Goal: Task Accomplishment & Management: Use online tool/utility

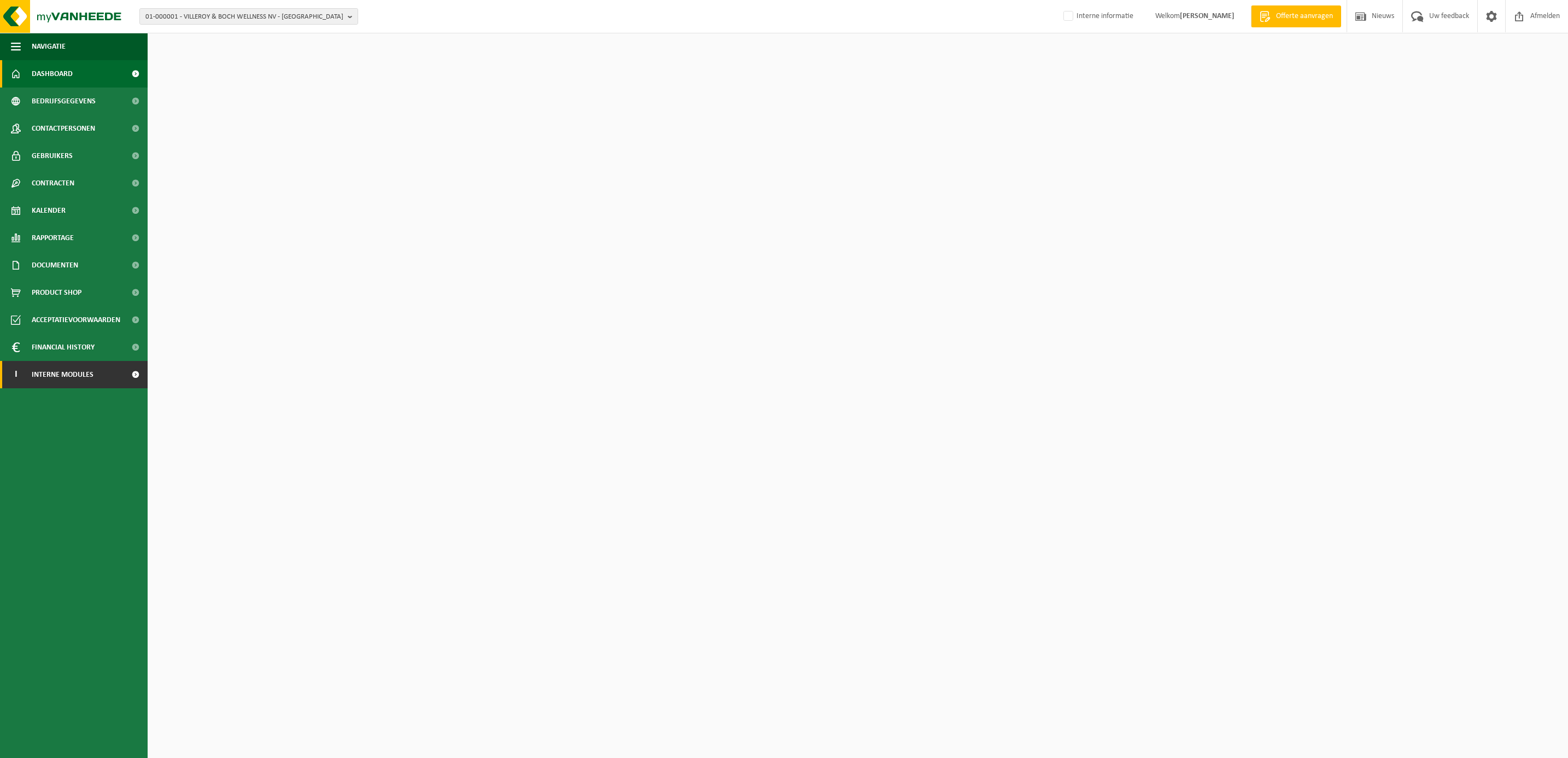
click at [76, 378] on span "Interne modules" at bounding box center [62, 374] width 61 height 27
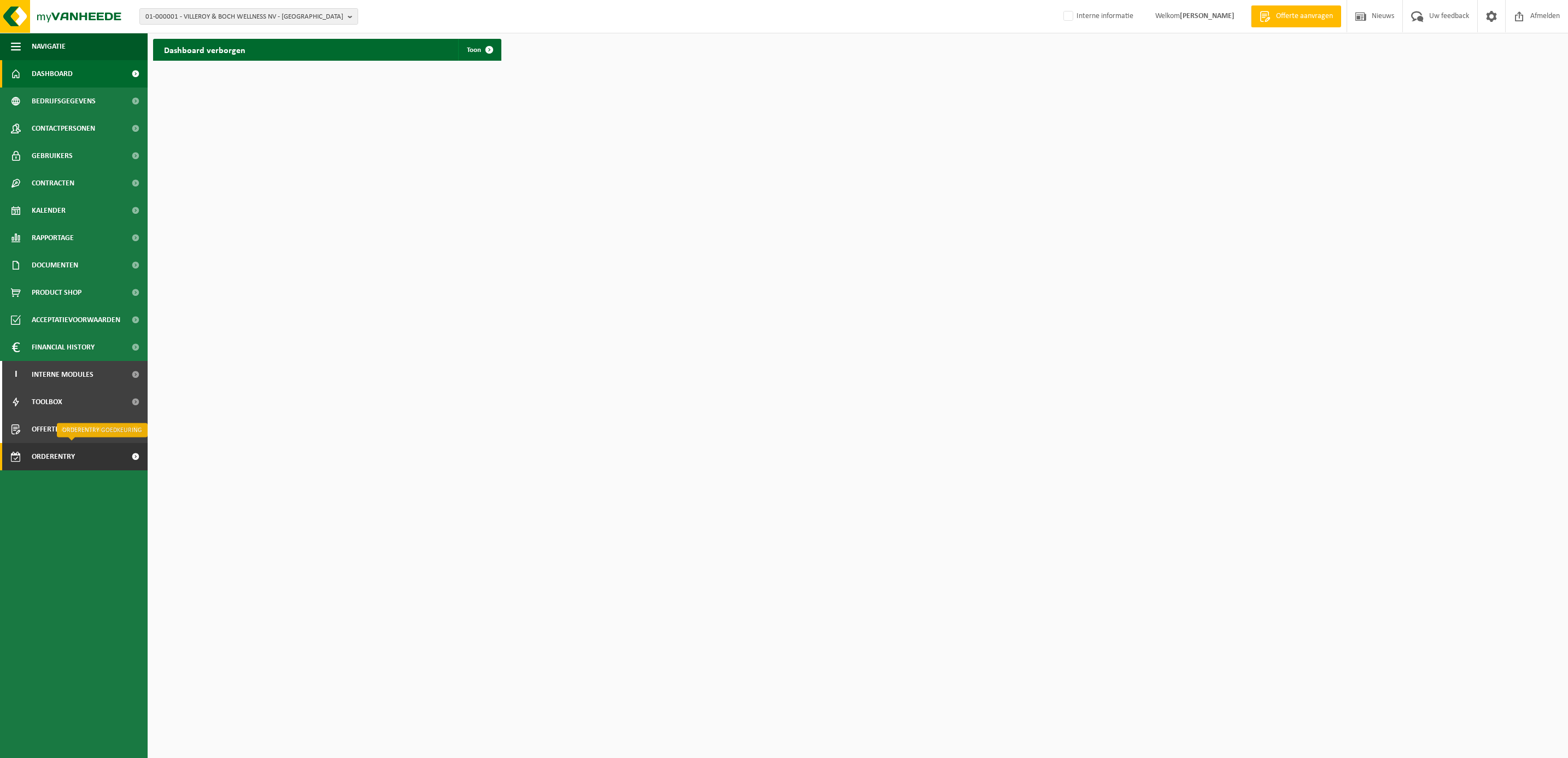
click at [62, 458] on span "Orderentry Goedkeuring" at bounding box center [77, 457] width 92 height 27
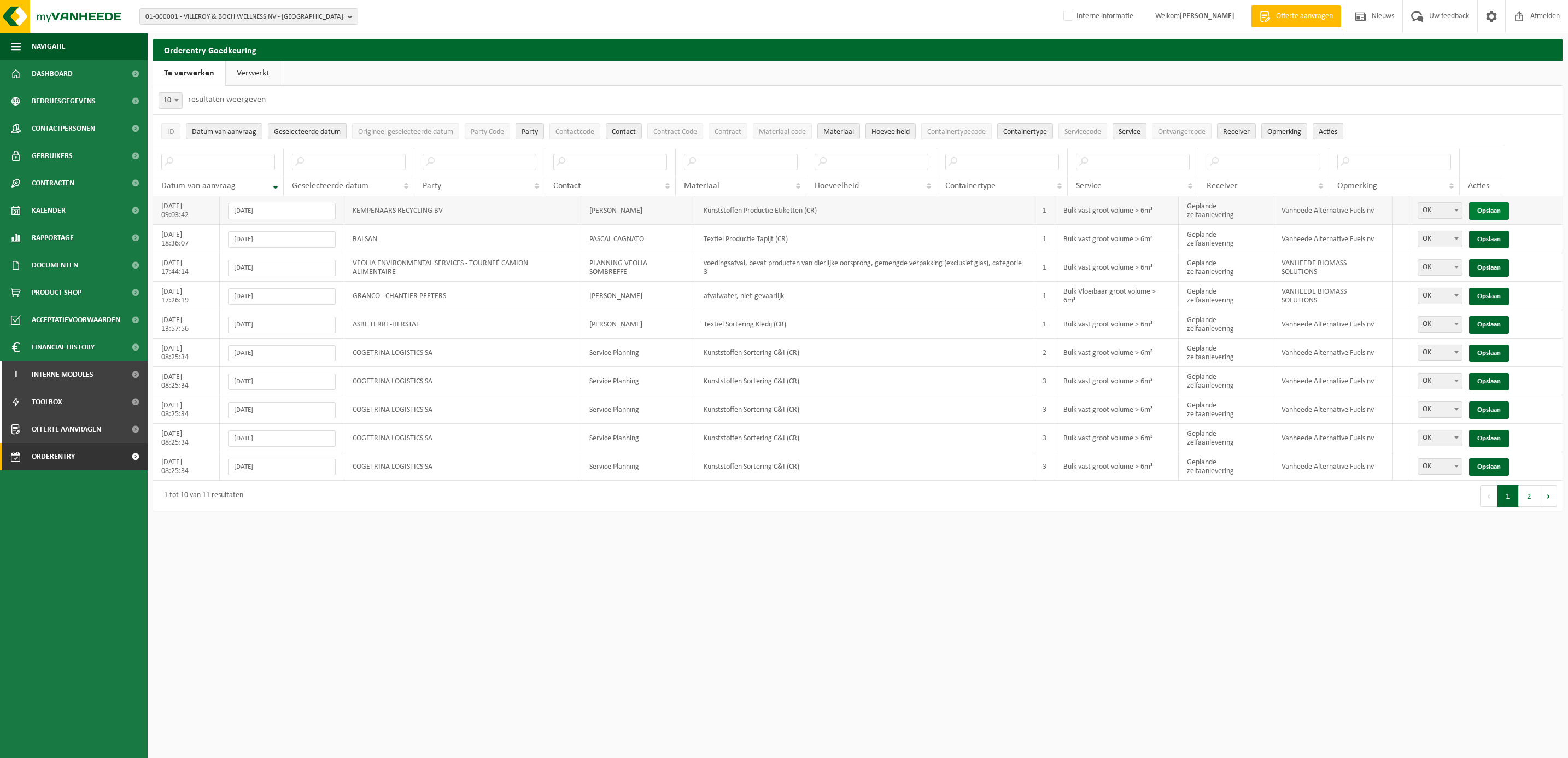
click at [1496, 208] on link "Opslaan" at bounding box center [1489, 211] width 40 height 18
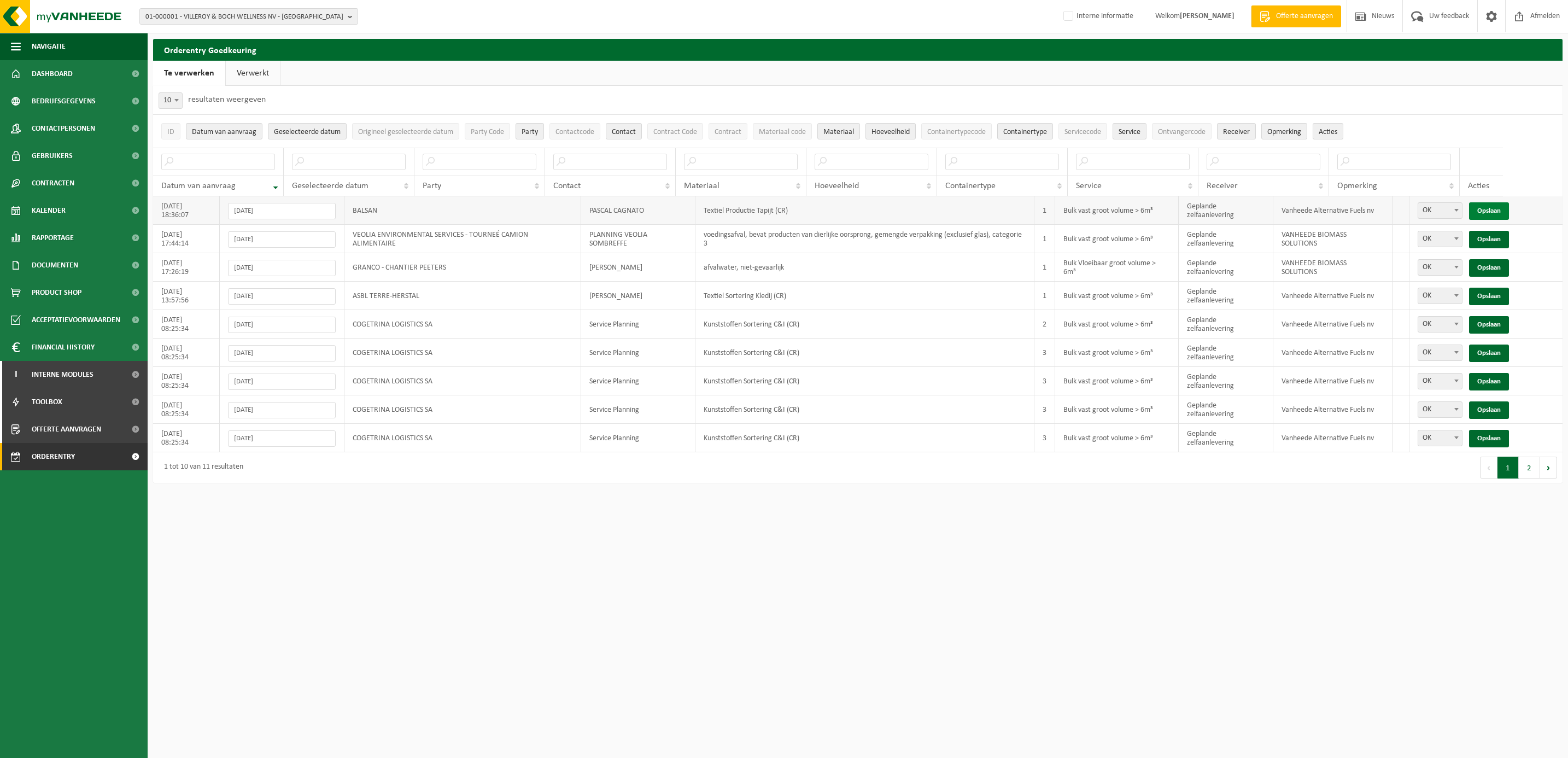
click at [1486, 204] on link "Opslaan" at bounding box center [1489, 211] width 40 height 18
